Goal: Go to known website: Go to known website

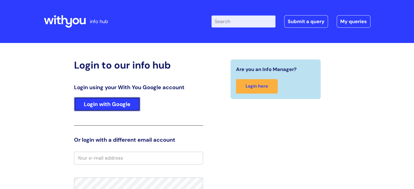
click at [107, 107] on link "Login with Google" at bounding box center [107, 104] width 66 height 14
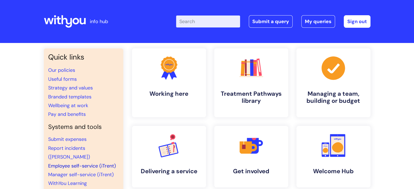
click at [59, 163] on link "Employee self-service (iTrent)" at bounding box center [82, 166] width 68 height 7
